Goal: Download file/media

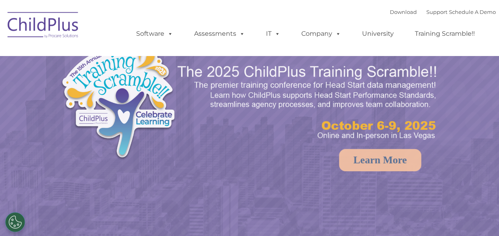
select select "MEDIUM"
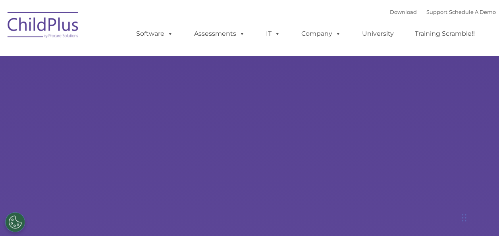
select select "MEDIUM"
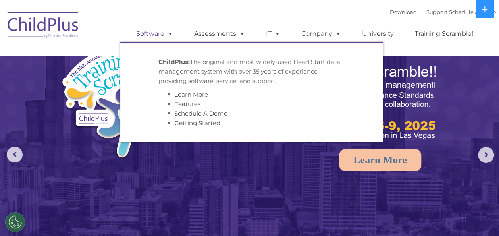
click at [148, 31] on link "Software" at bounding box center [154, 34] width 53 height 16
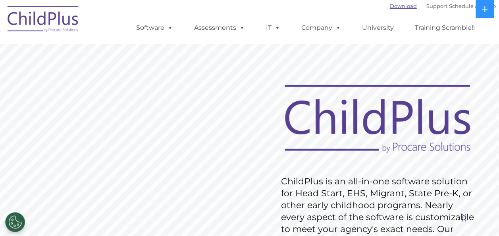
click at [390, 9] on link "Download" at bounding box center [403, 6] width 27 height 6
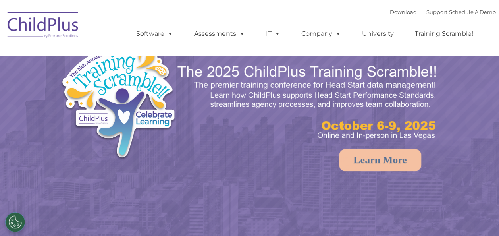
select select "MEDIUM"
